Goal: Transaction & Acquisition: Purchase product/service

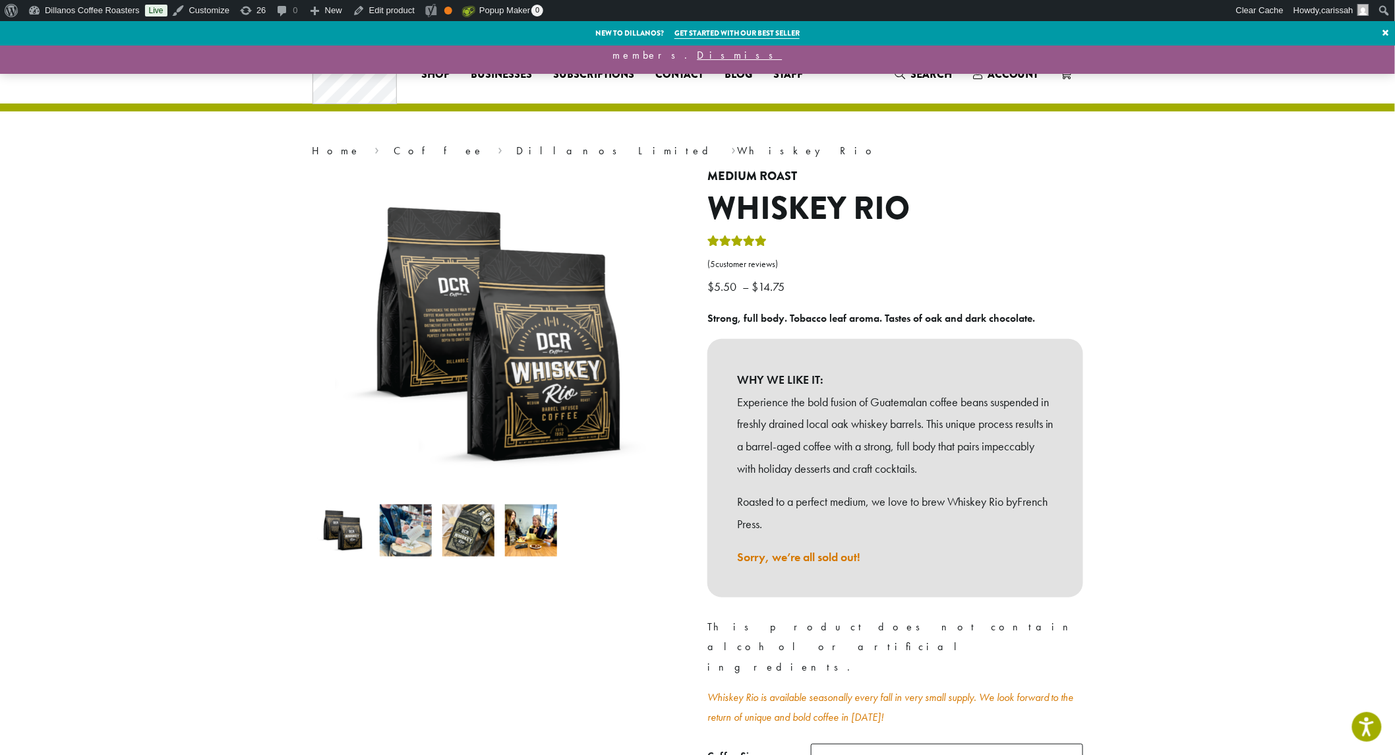
click at [411, 542] on img at bounding box center [406, 530] width 52 height 52
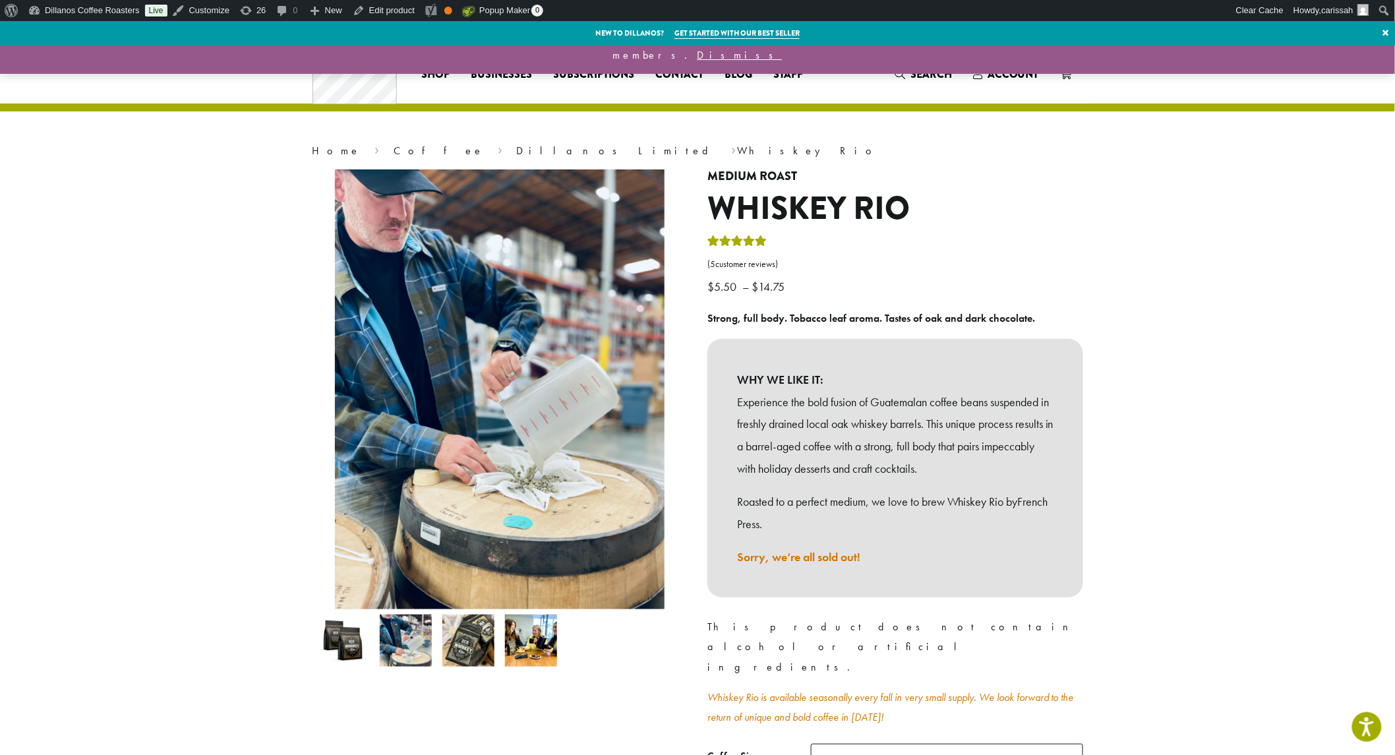
click at [478, 638] on img at bounding box center [468, 640] width 52 height 52
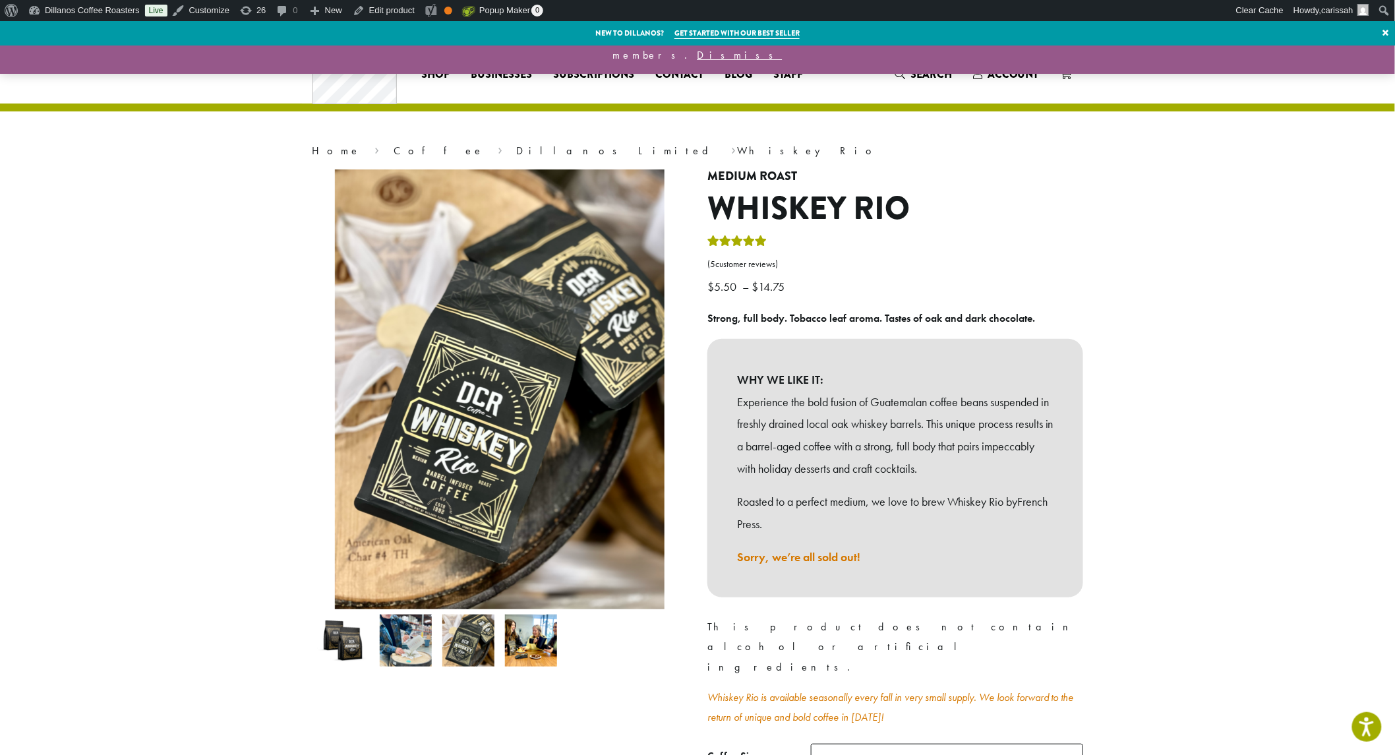
click at [535, 652] on img at bounding box center [531, 640] width 52 height 52
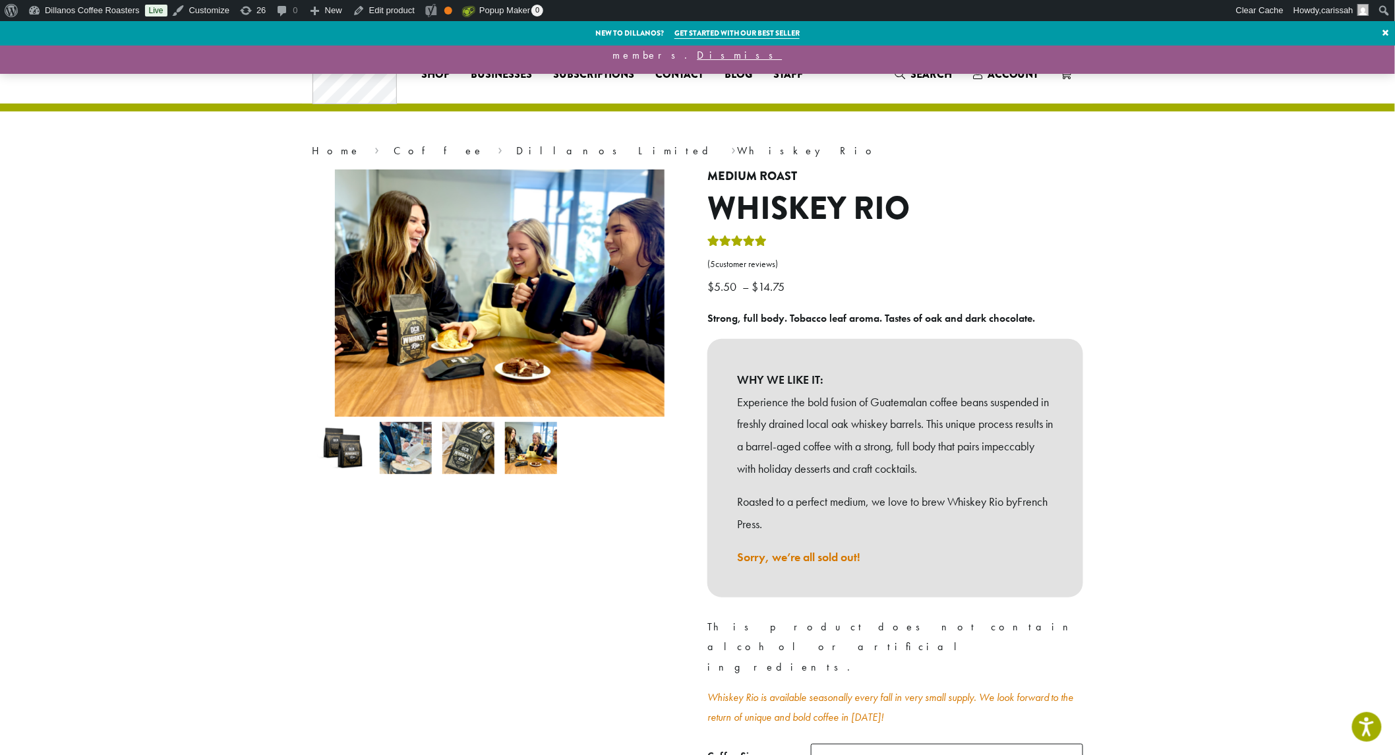
click at [413, 453] on img at bounding box center [406, 448] width 52 height 52
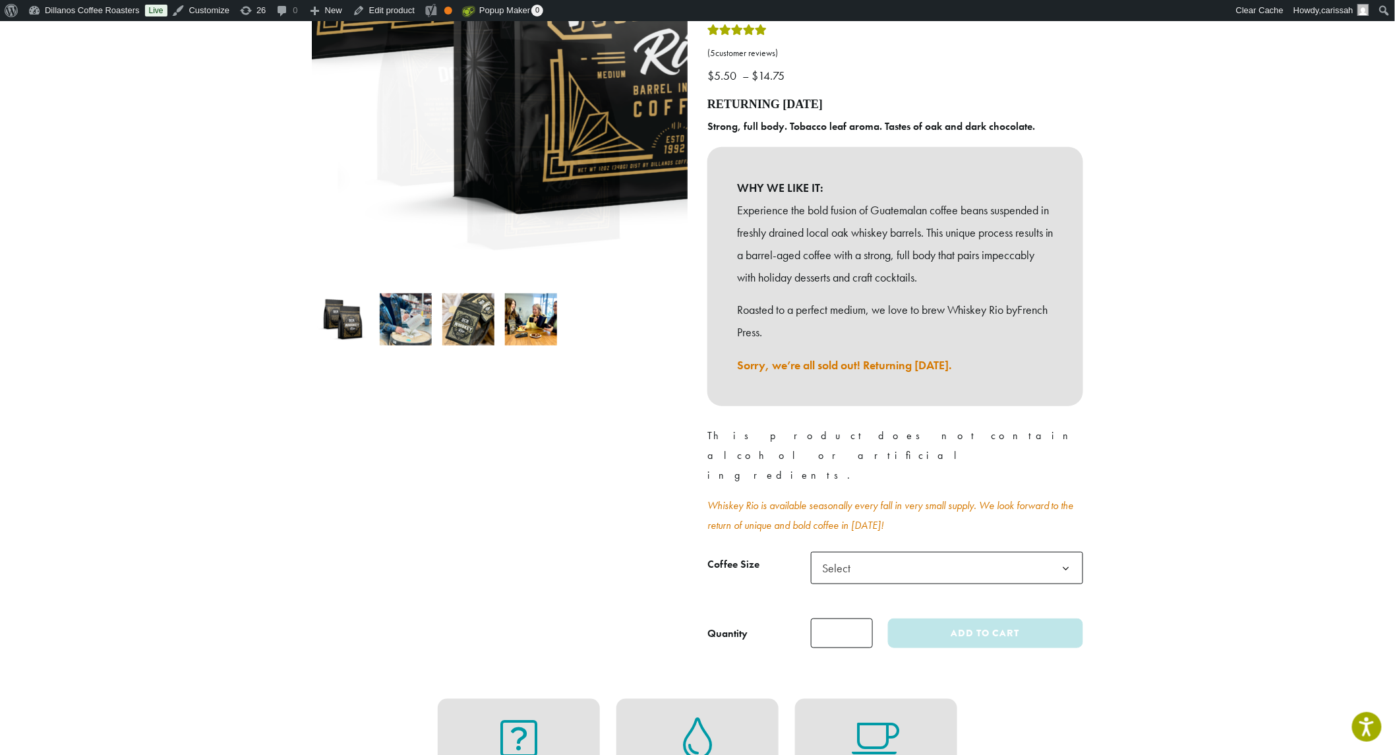
scroll to position [219, 0]
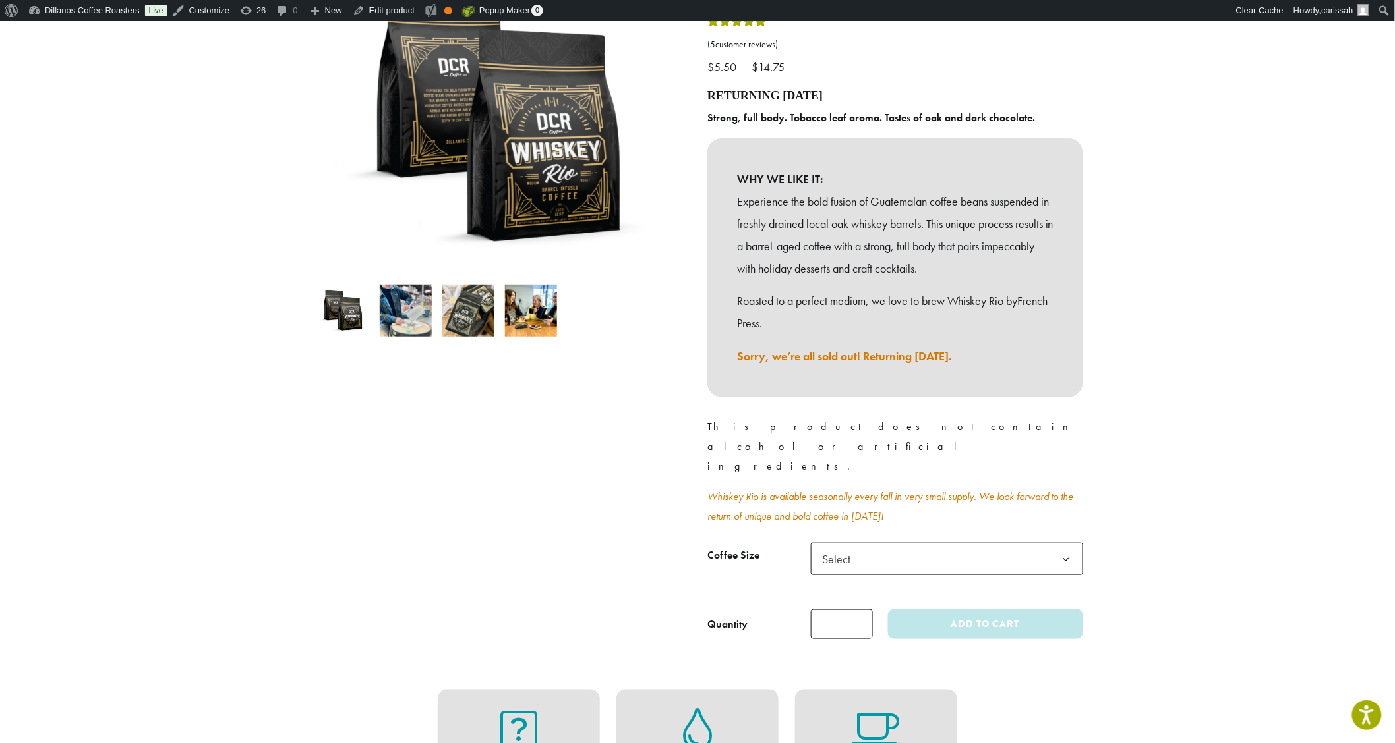
click at [927, 543] on span "Select" at bounding box center [947, 559] width 272 height 32
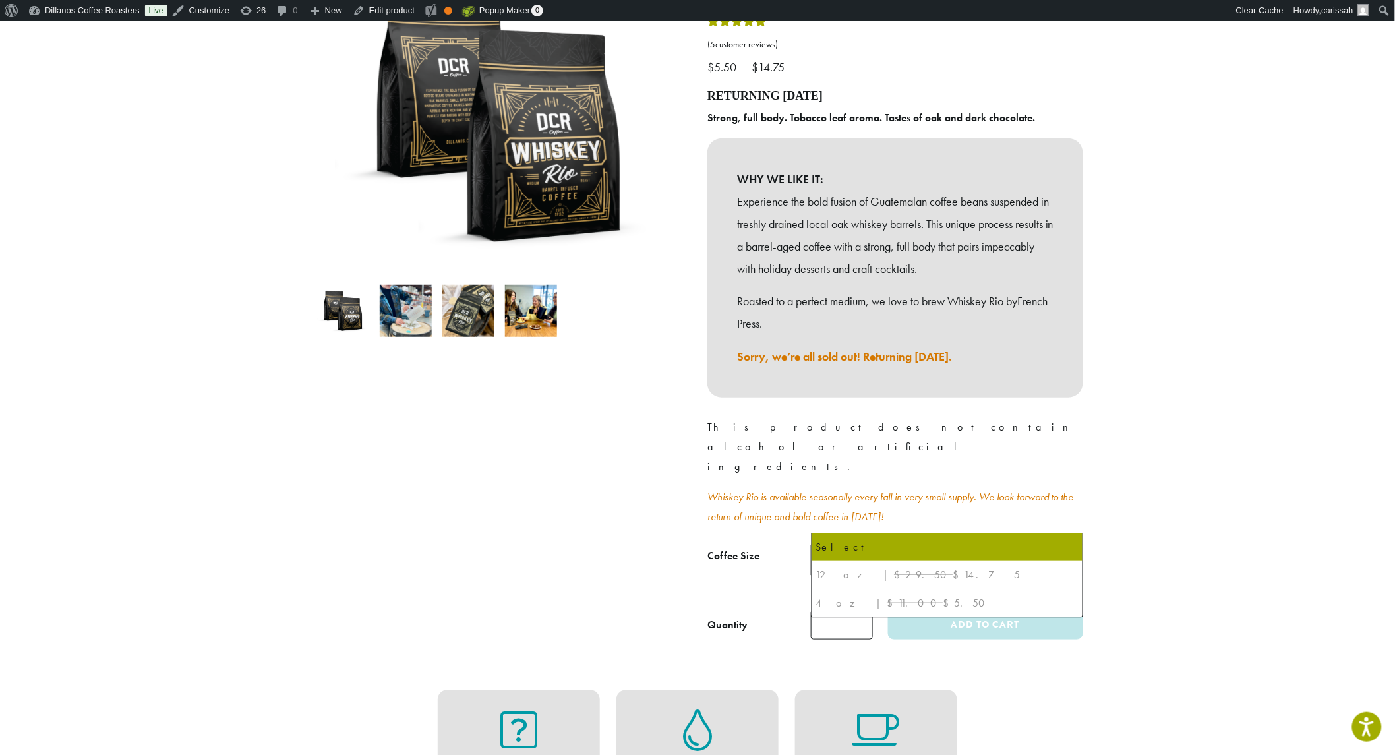
click at [928, 543] on span "Select" at bounding box center [947, 559] width 272 height 32
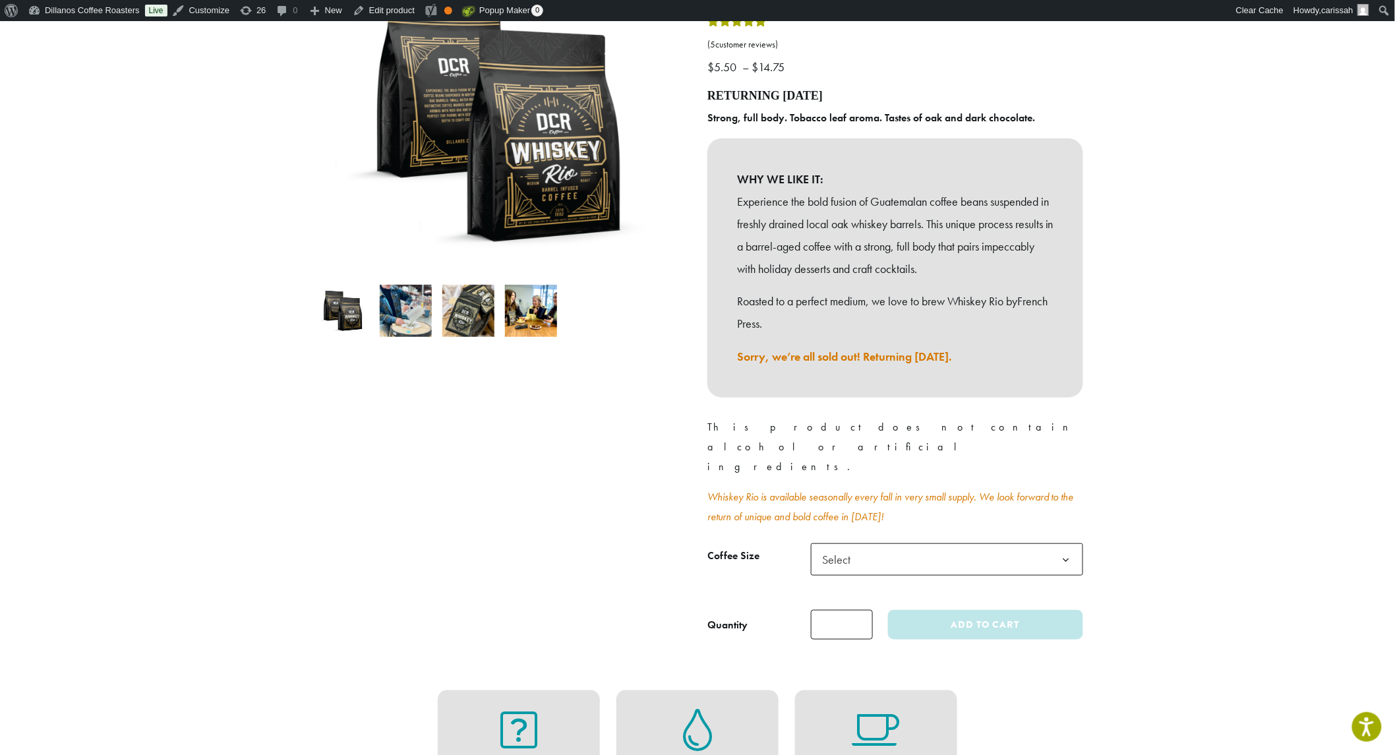
click at [471, 477] on div at bounding box center [499, 295] width 395 height 690
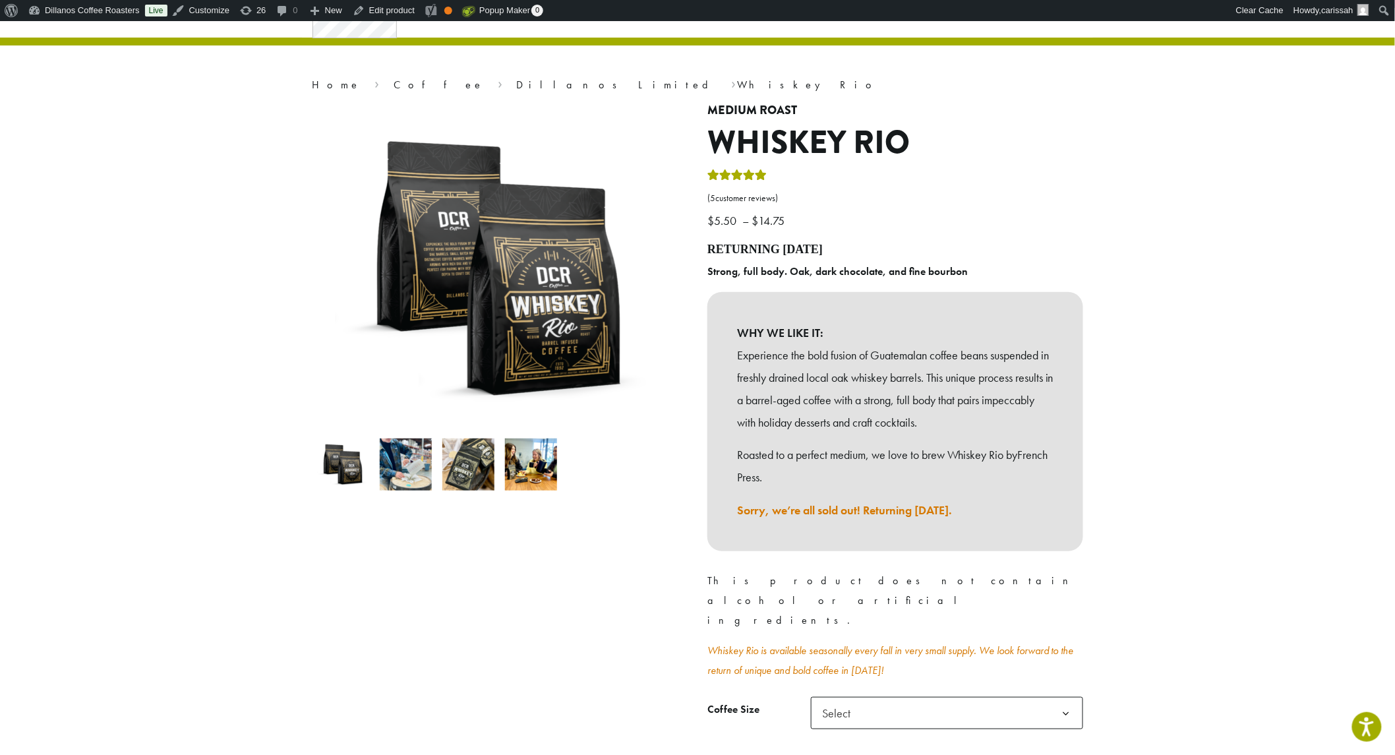
scroll to position [146, 0]
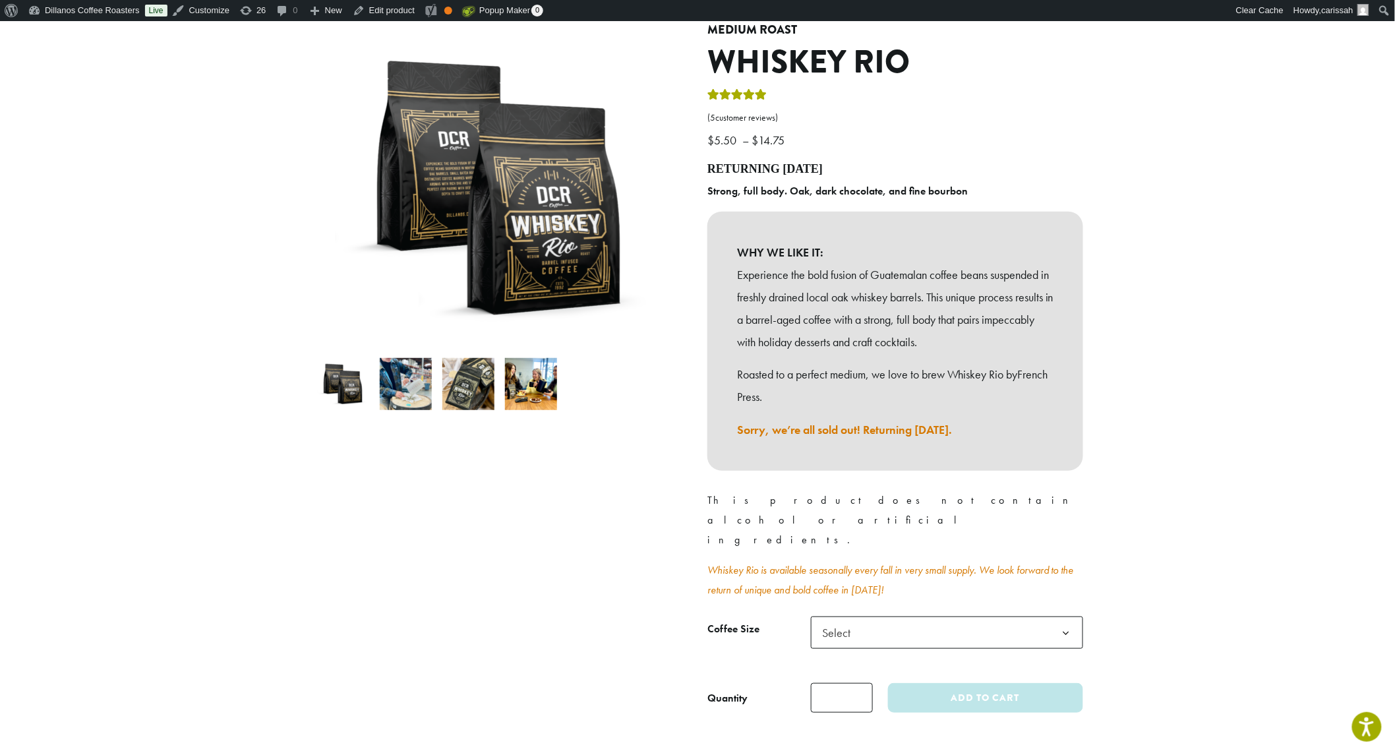
click at [866, 575] on div "Medium Roast Whiskey Rio ( 5 customer reviews) $ 5.50 – $ 14.75 Price range: $5…" at bounding box center [894, 373] width 395 height 701
drag, startPoint x: 554, startPoint y: 545, endPoint x: 545, endPoint y: 535, distance: 13.6
click at [554, 544] on div at bounding box center [499, 368] width 395 height 690
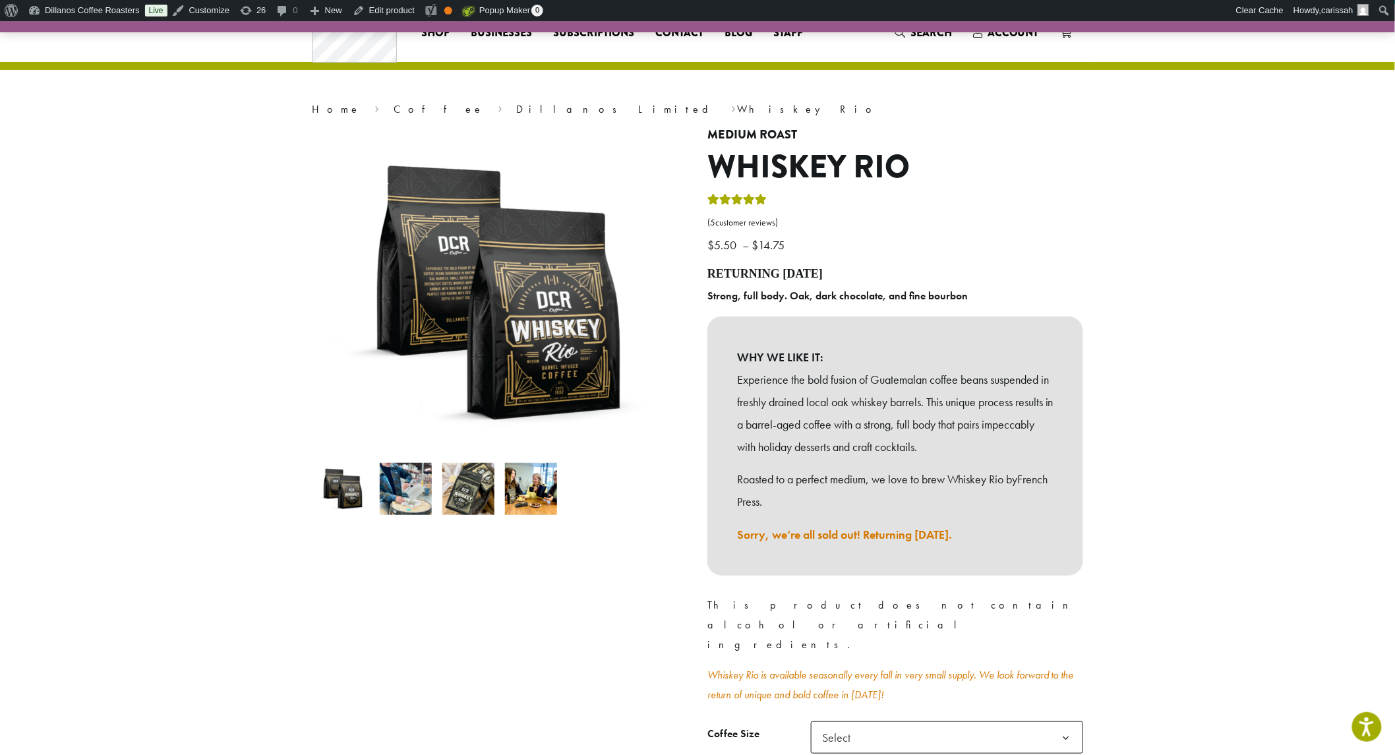
scroll to position [0, 0]
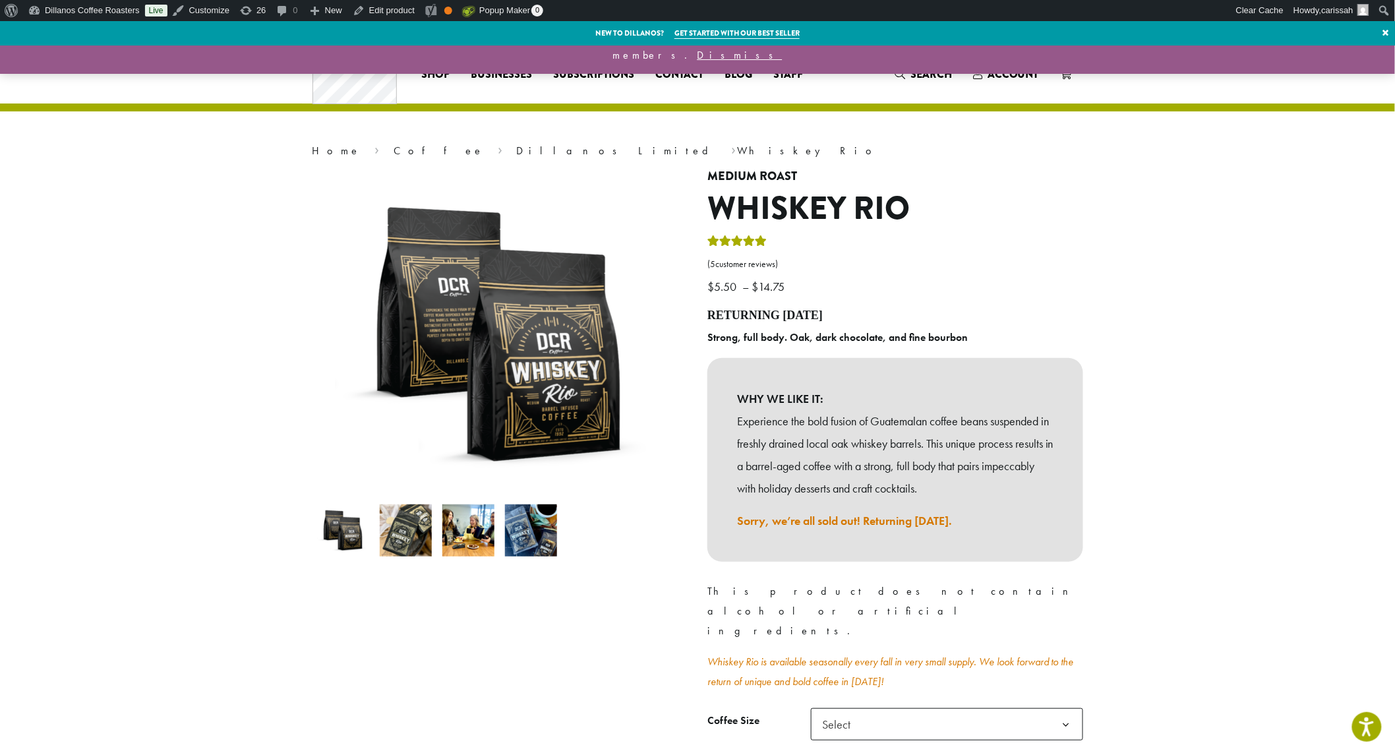
click at [392, 543] on img at bounding box center [406, 530] width 52 height 52
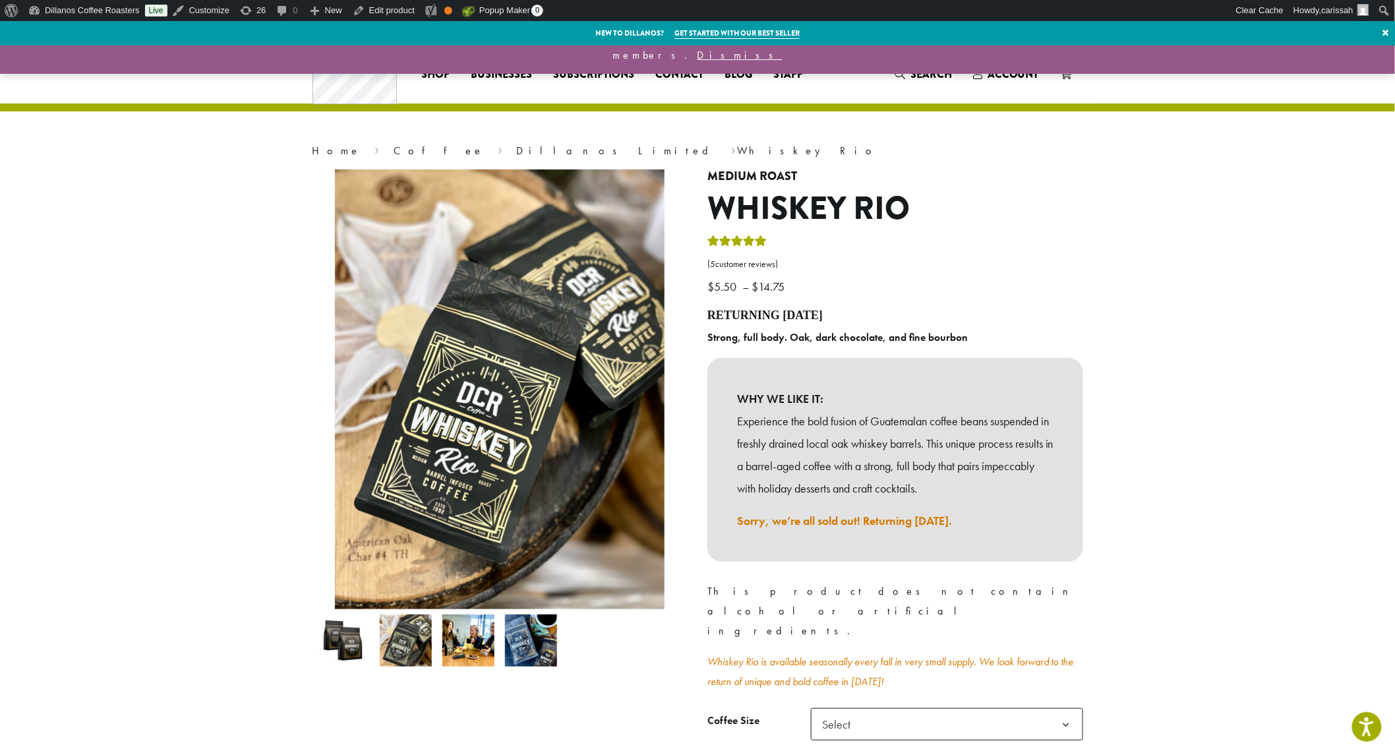
click at [490, 631] on img at bounding box center [468, 640] width 52 height 52
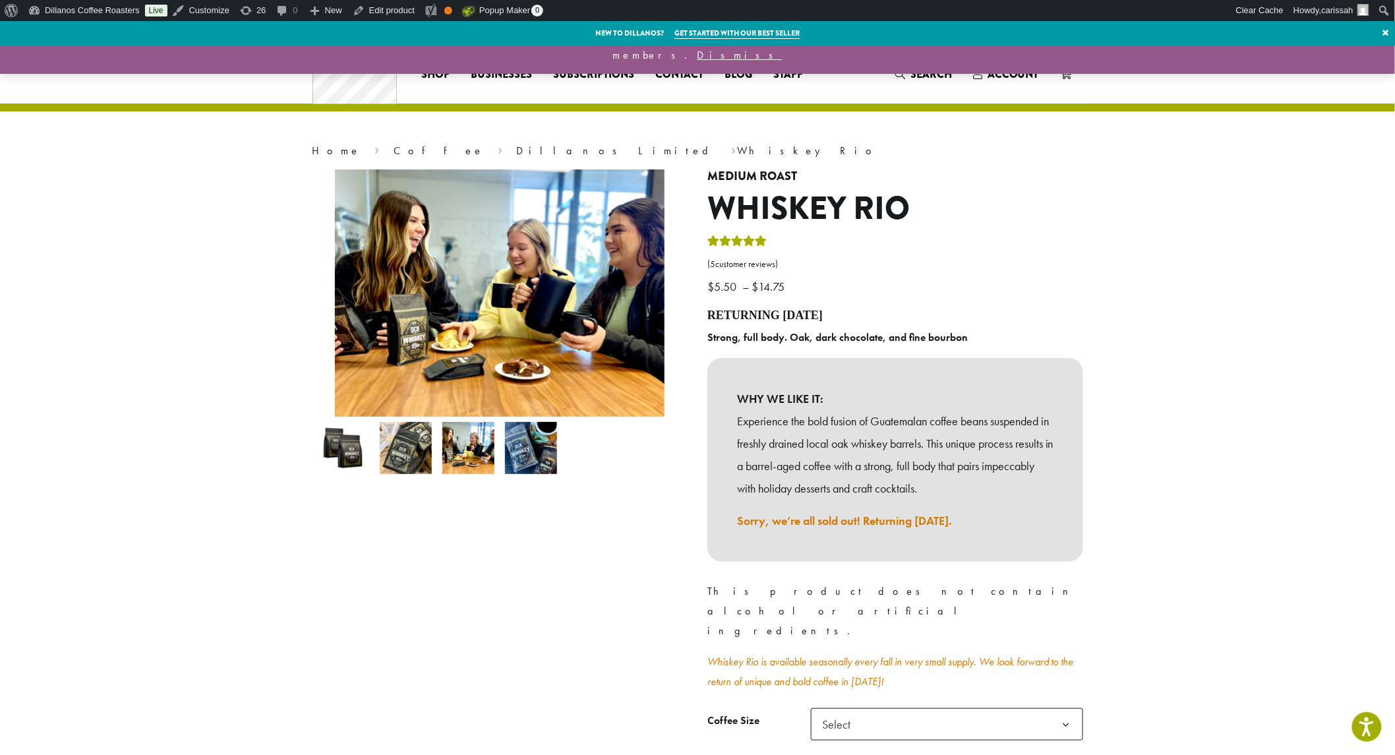
click at [529, 445] on img at bounding box center [531, 448] width 52 height 52
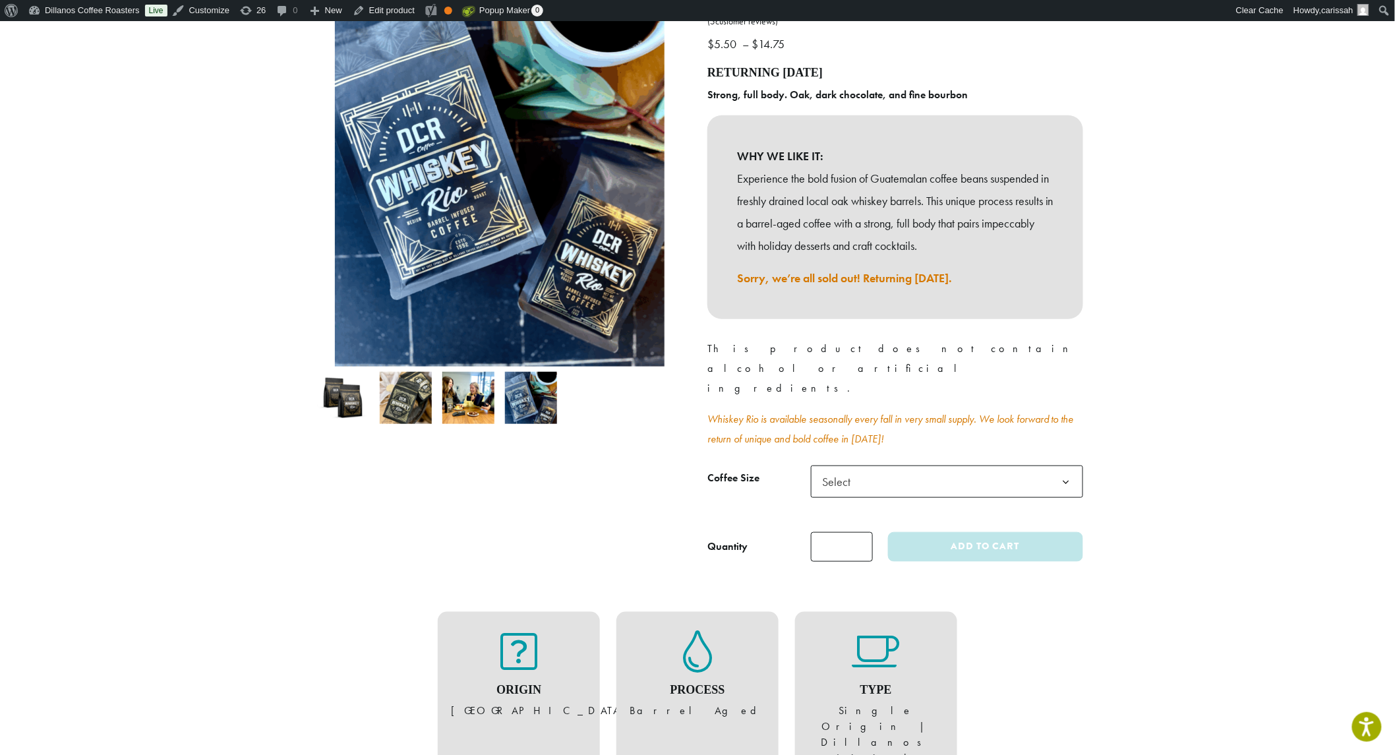
scroll to position [293, 0]
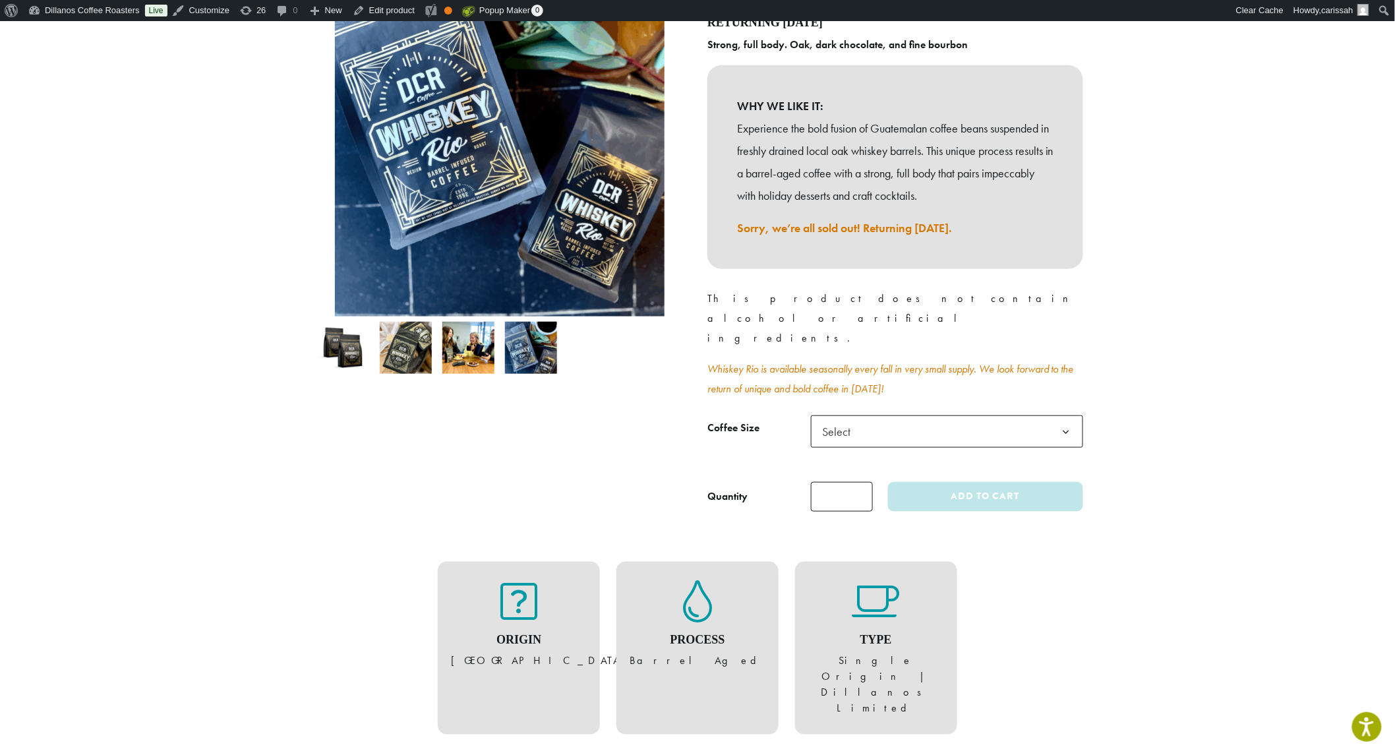
click at [1018, 415] on span "Select" at bounding box center [947, 431] width 272 height 32
drag, startPoint x: 1018, startPoint y: 377, endPoint x: 1138, endPoint y: 350, distance: 123.0
click at [1019, 415] on span "Select" at bounding box center [947, 431] width 272 height 32
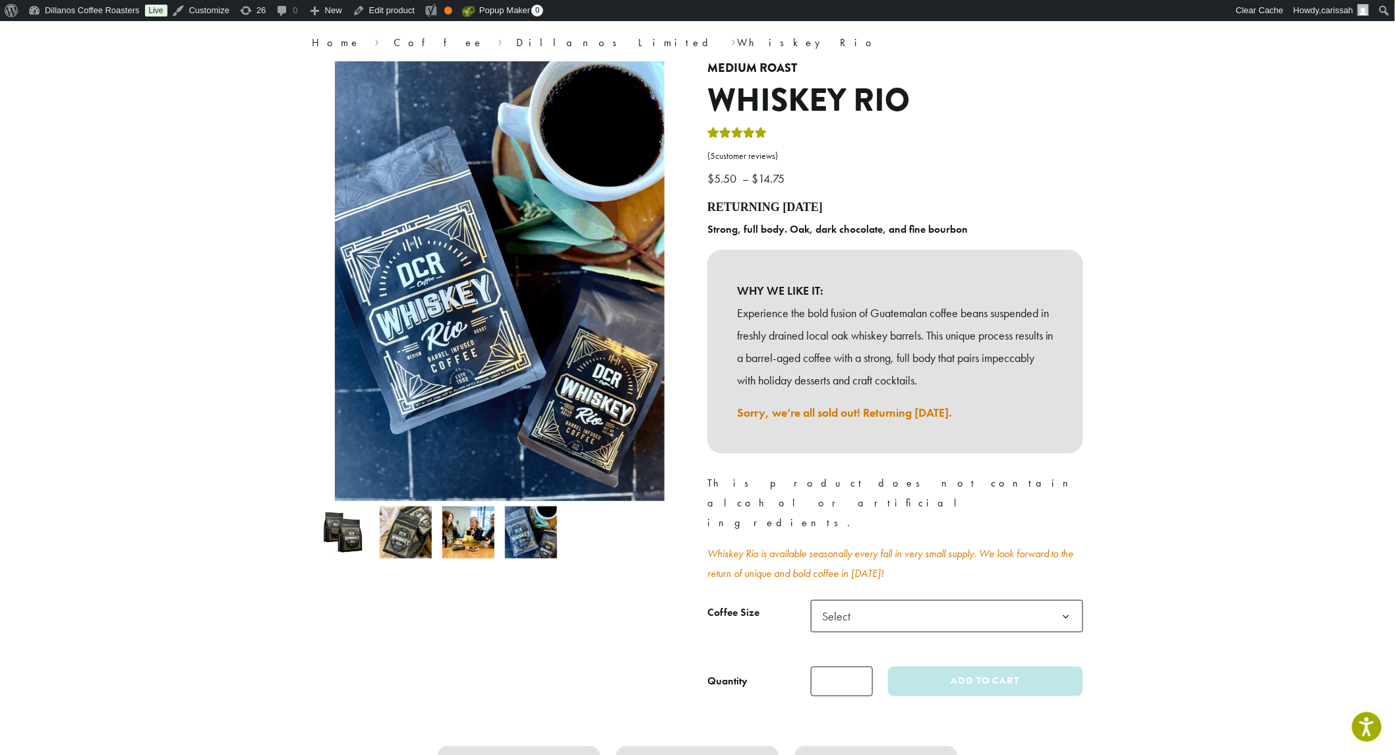
scroll to position [0, 0]
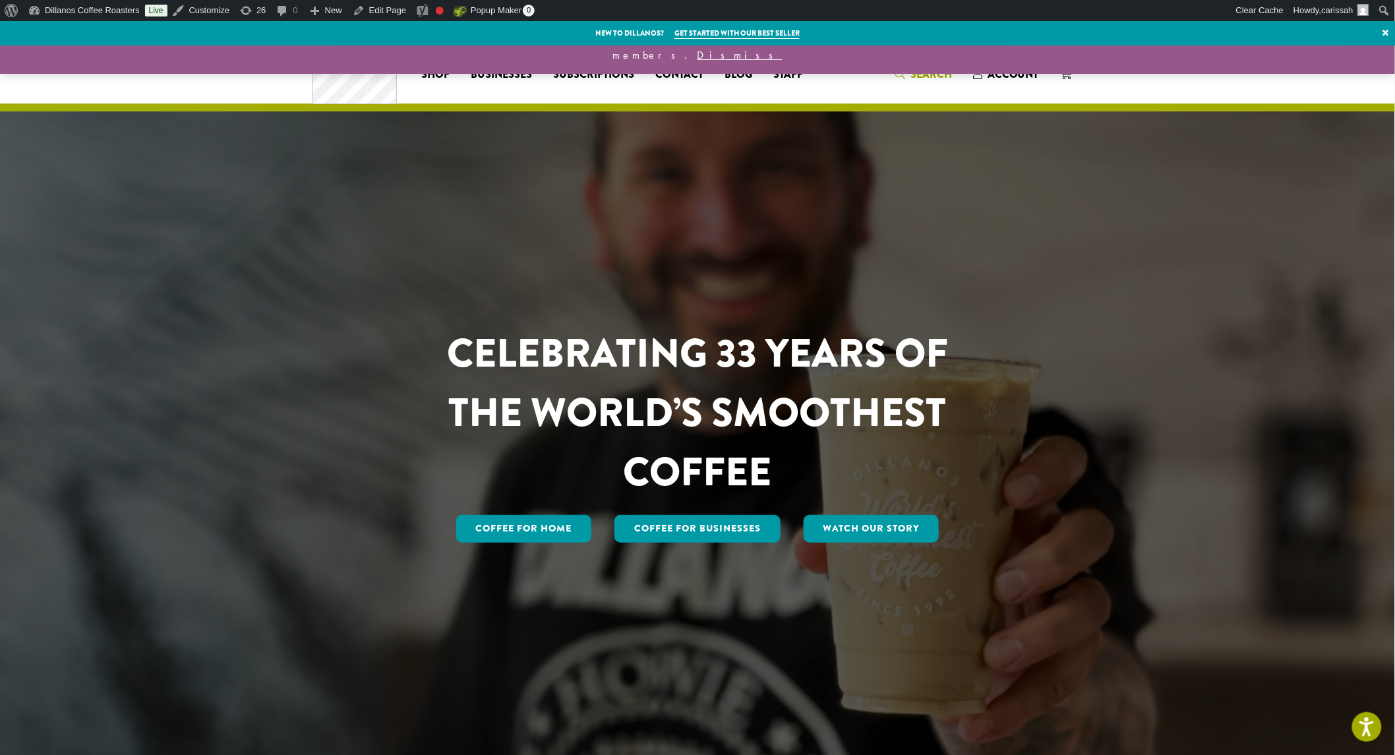
click at [914, 67] on span "Search" at bounding box center [931, 74] width 42 height 15
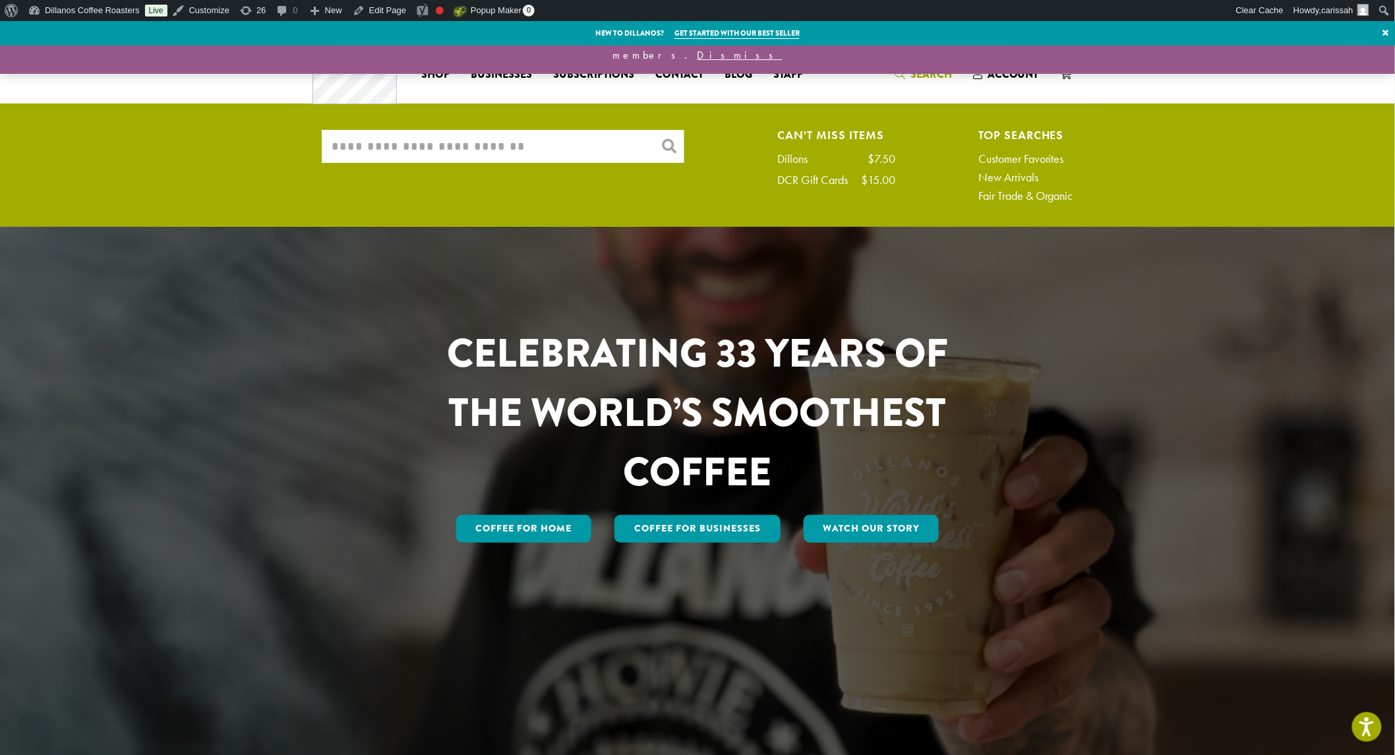
click at [504, 137] on input "What are you searching for?" at bounding box center [503, 146] width 362 height 33
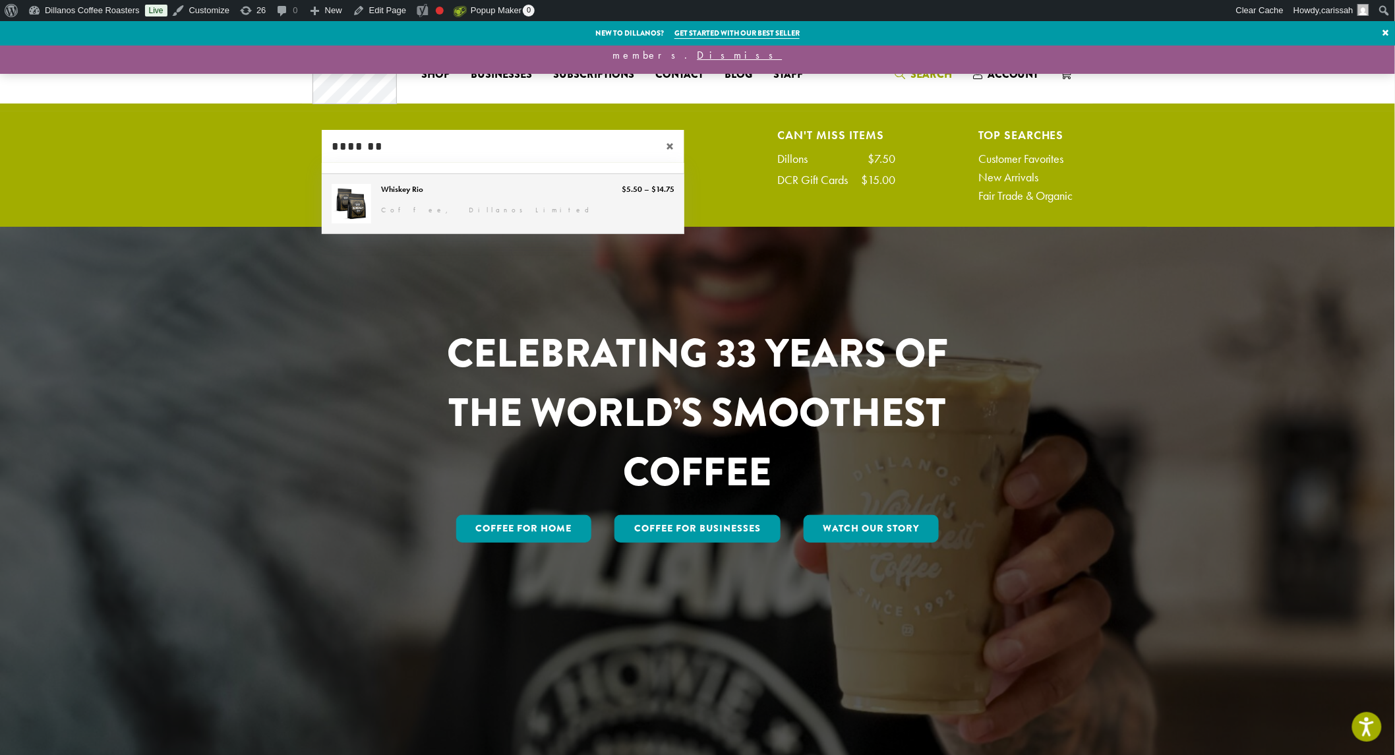
type input "*******"
click at [395, 195] on link "Whiskey Rio" at bounding box center [503, 203] width 362 height 59
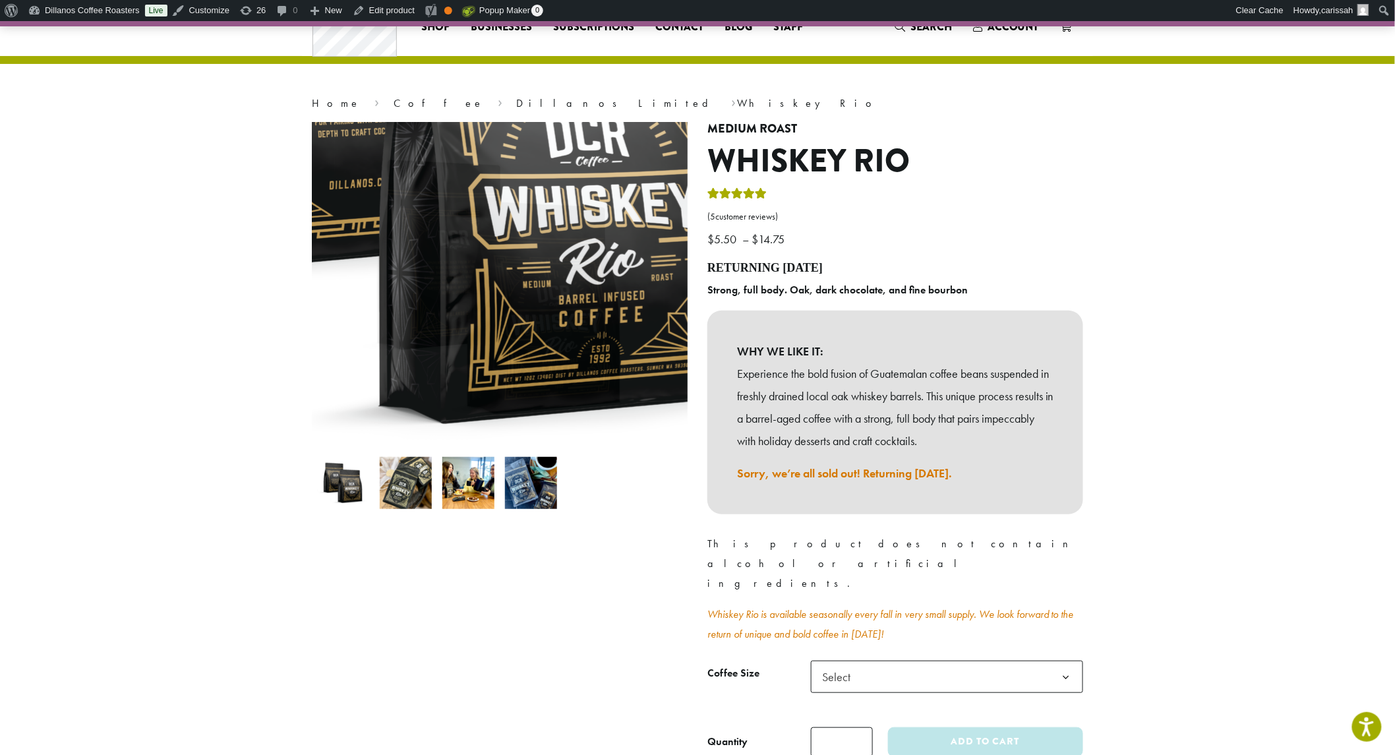
scroll to position [73, 0]
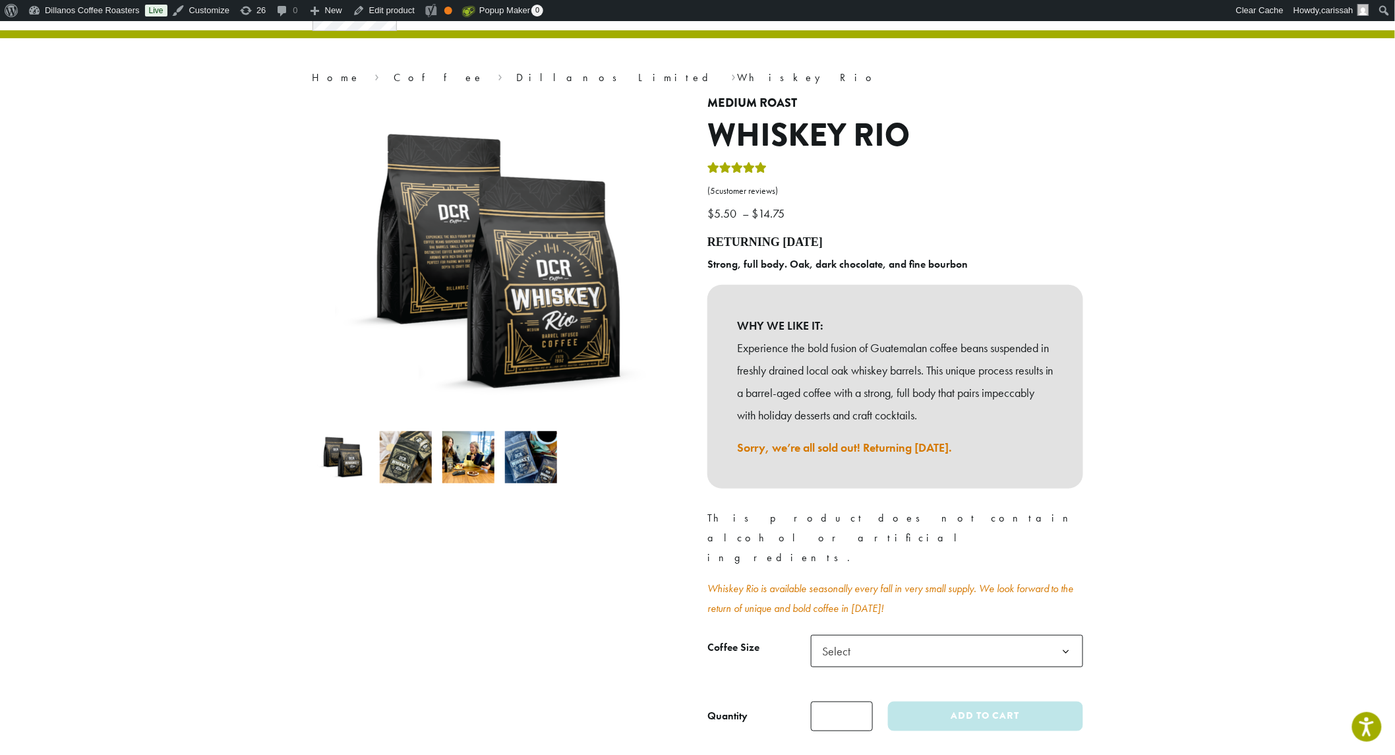
drag, startPoint x: 1017, startPoint y: 596, endPoint x: 1025, endPoint y: 602, distance: 9.5
click at [1020, 635] on span "Select" at bounding box center [947, 651] width 272 height 32
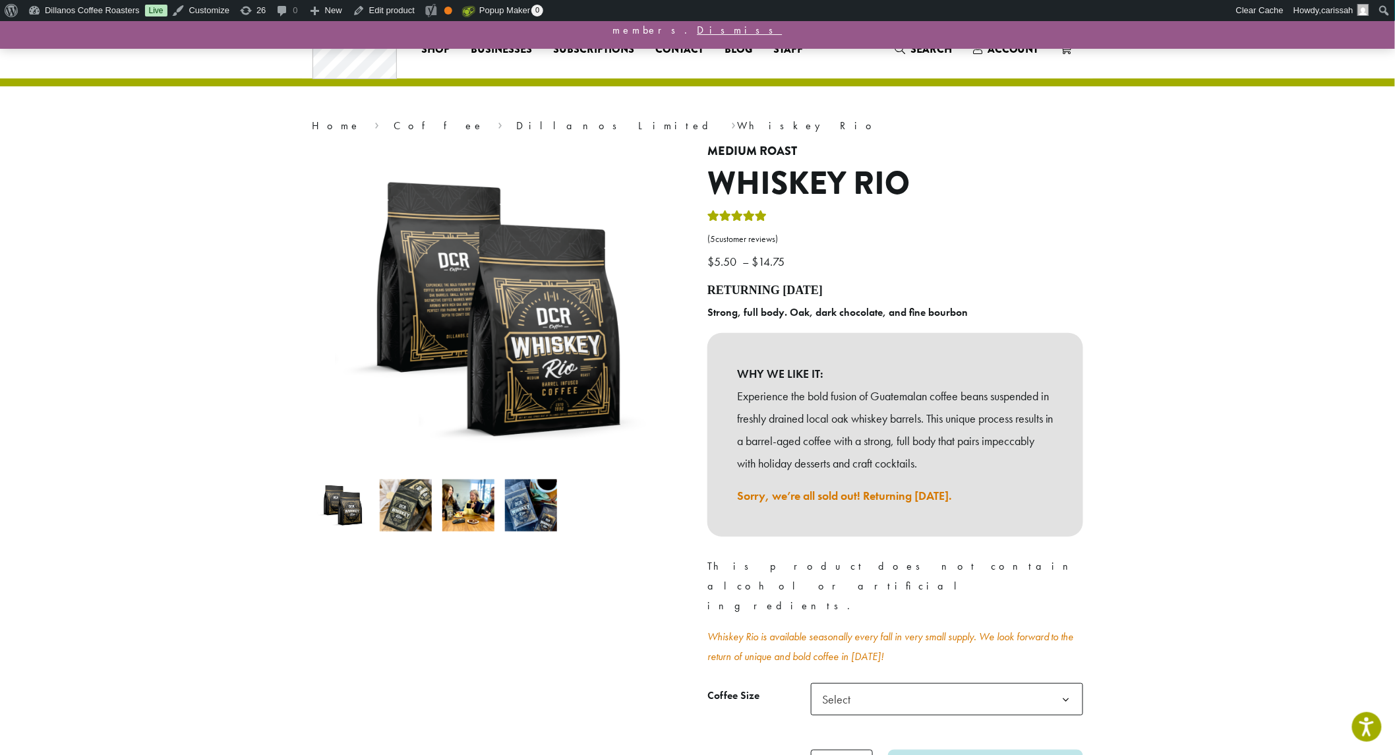
scroll to position [0, 0]
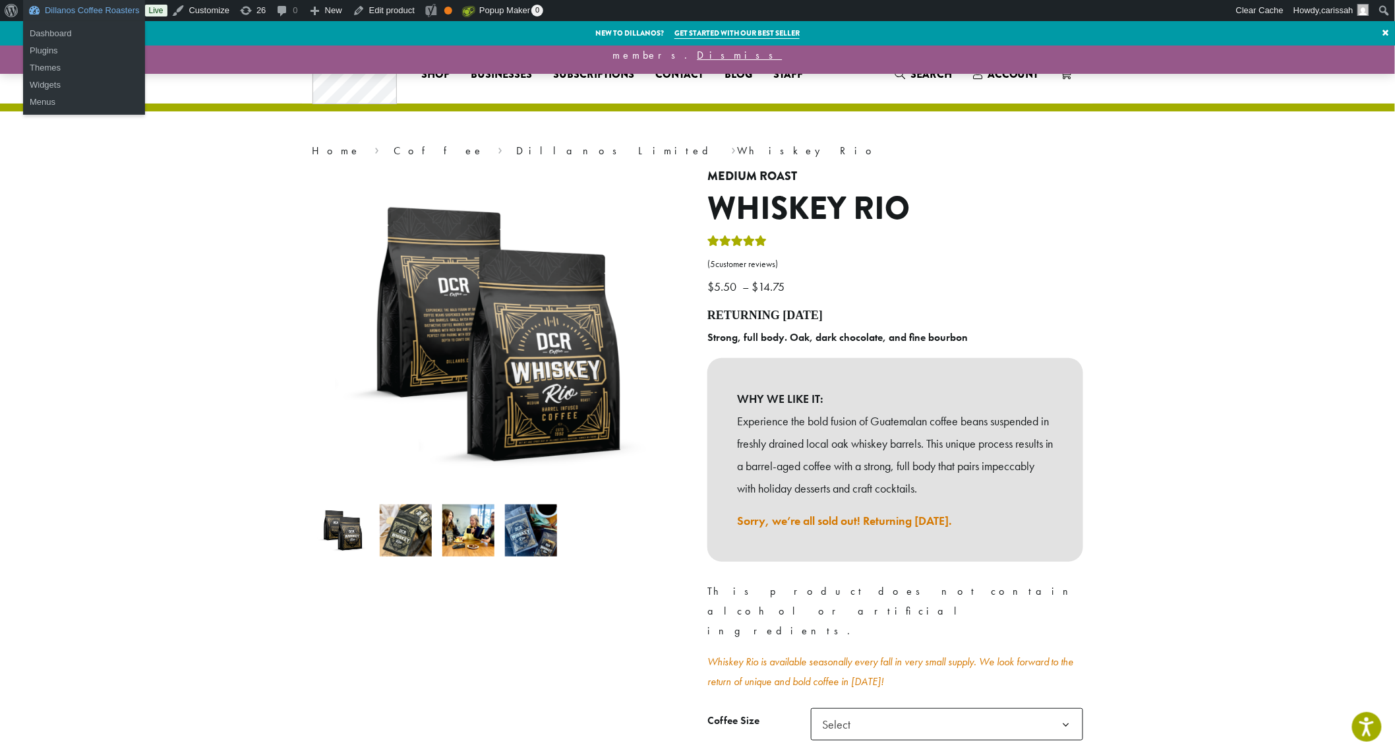
click at [96, 4] on link "Dillanos Coffee Roasters" at bounding box center [84, 10] width 122 height 21
